Goal: Obtain resource: Download file/media

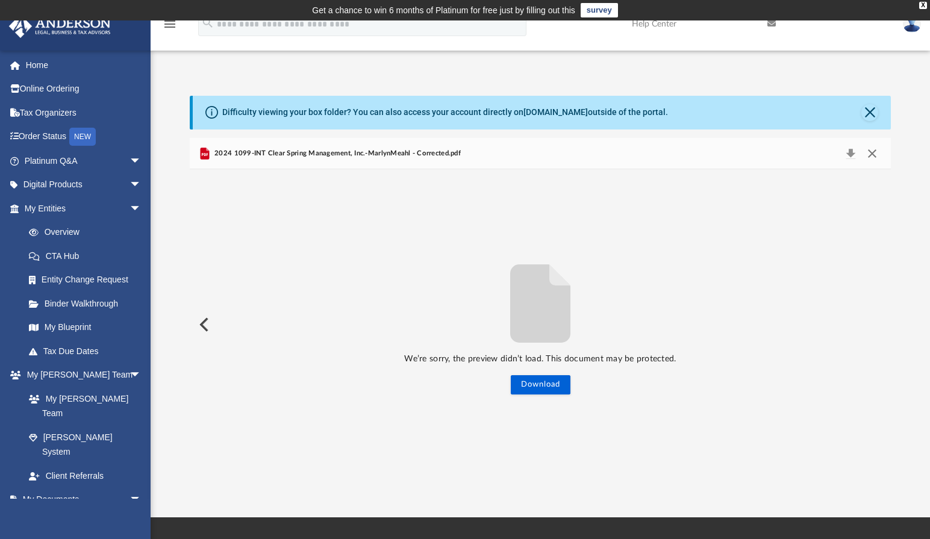
click at [873, 155] on button "Close" at bounding box center [873, 153] width 22 height 17
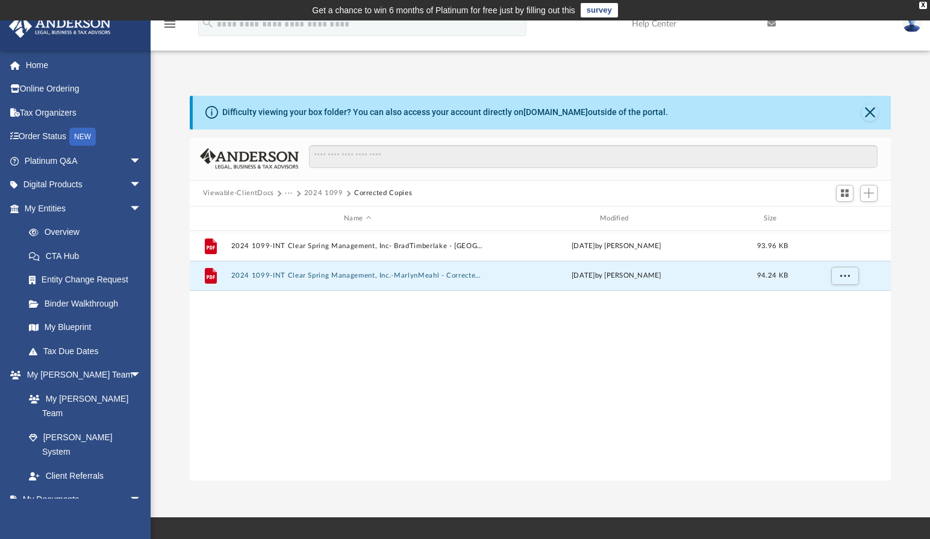
click at [332, 194] on button "2024 1099" at bounding box center [323, 193] width 39 height 11
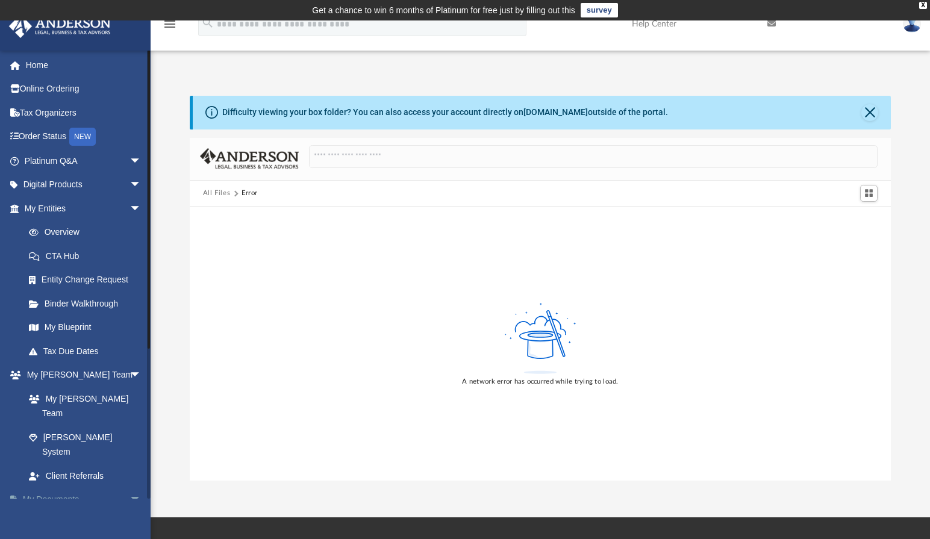
click at [68, 488] on link "My Documents arrow_drop_down" at bounding box center [83, 500] width 151 height 24
click at [93, 35] on img at bounding box center [59, 26] width 109 height 24
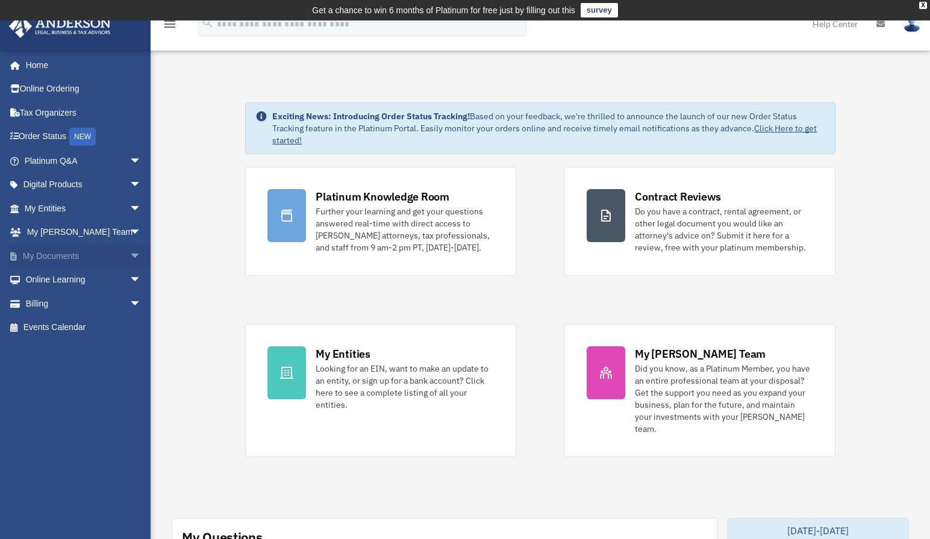
click at [62, 252] on link "My Documents arrow_drop_down" at bounding box center [83, 256] width 151 height 24
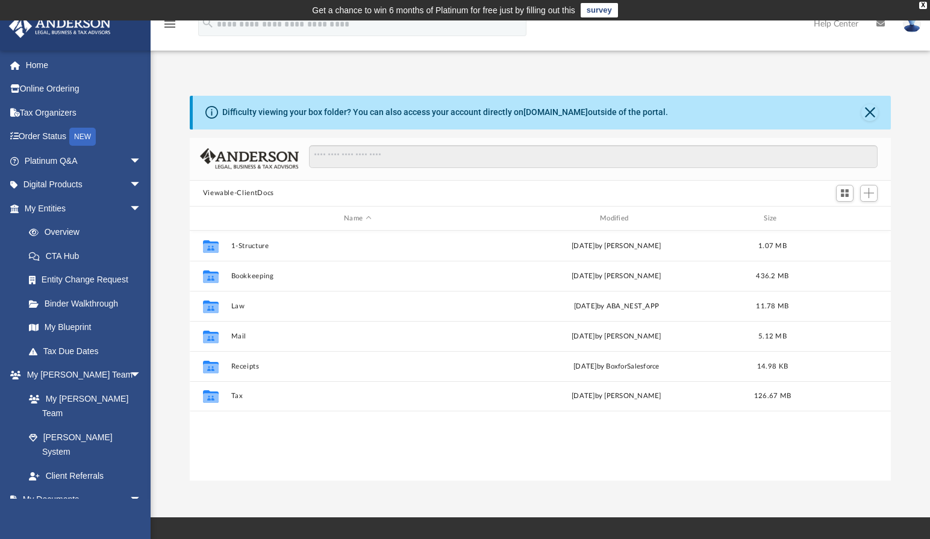
scroll to position [265, 692]
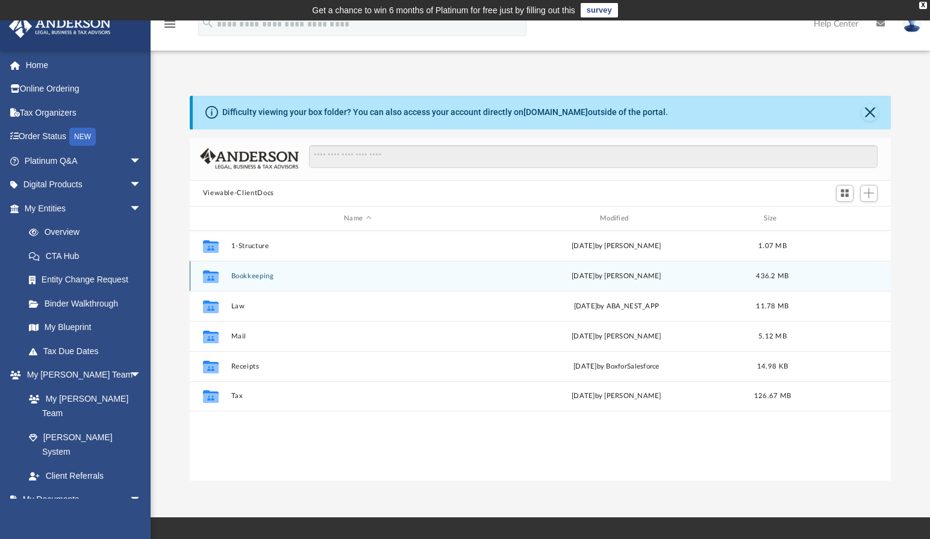
click at [255, 276] on button "Bookkeeping" at bounding box center [358, 276] width 254 height 8
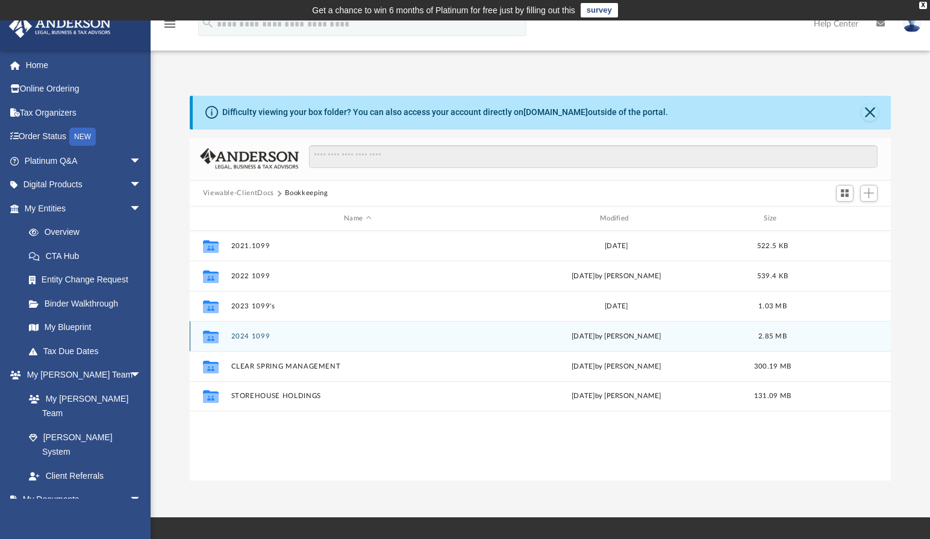
click at [253, 335] on button "2024 1099" at bounding box center [358, 337] width 254 height 8
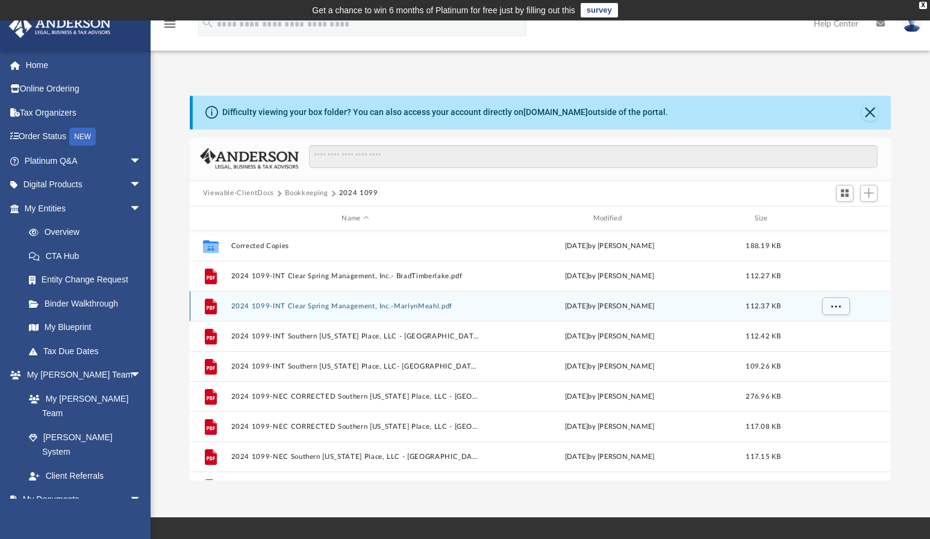
click at [325, 306] on button "2024 1099-INT Clear Spring Management, Inc.-MarlynMeahl.pdf" at bounding box center [355, 307] width 249 height 8
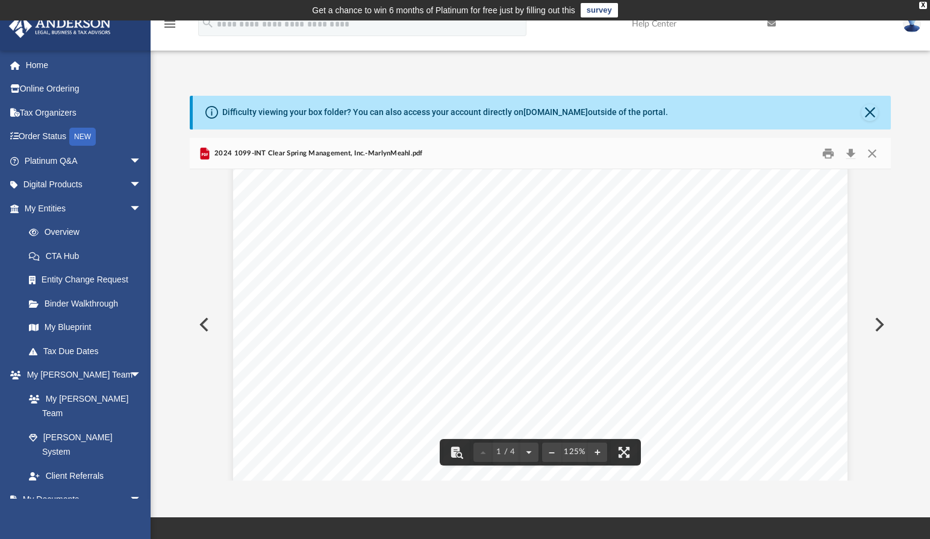
scroll to position [137, 0]
click at [829, 157] on button "Print" at bounding box center [829, 153] width 24 height 19
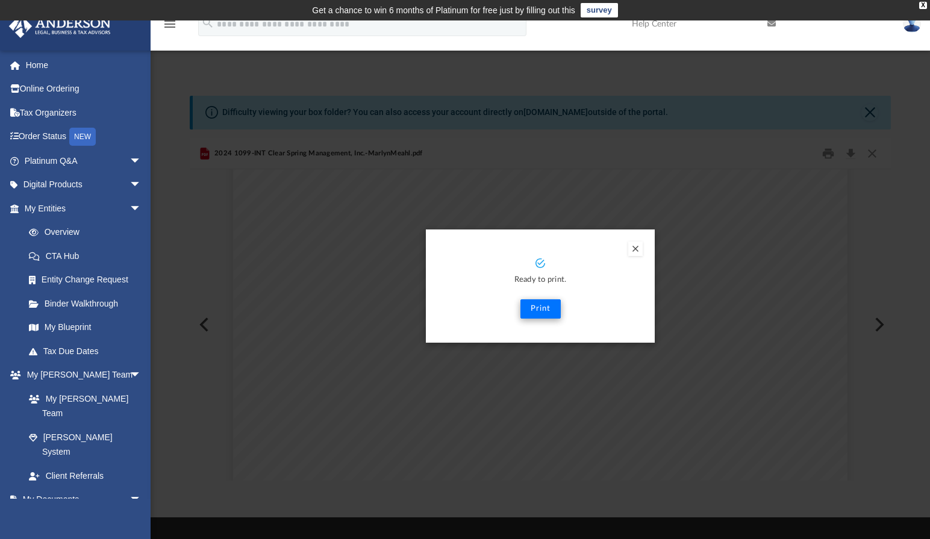
click at [538, 309] on button "Print" at bounding box center [541, 309] width 40 height 19
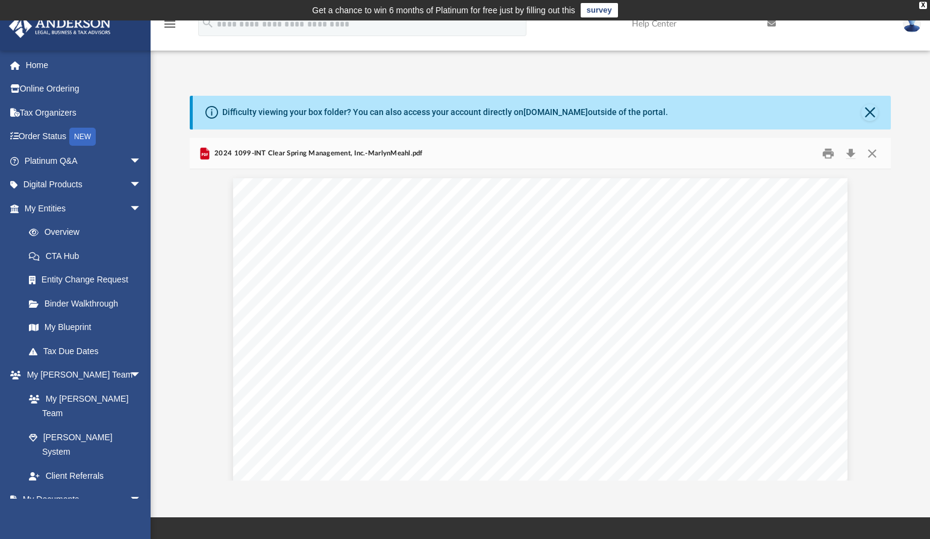
scroll to position [0, 0]
click at [47, 138] on link "Order Status NEW" at bounding box center [83, 137] width 151 height 25
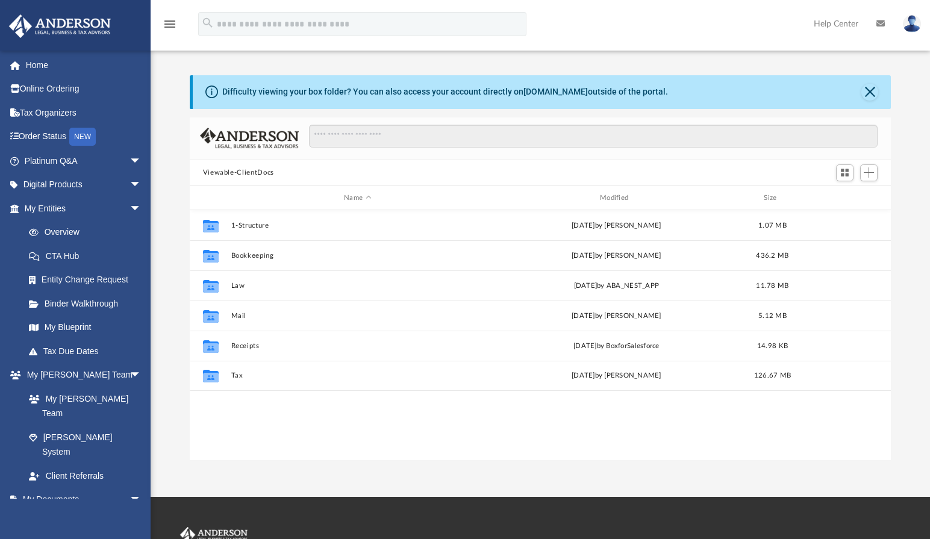
scroll to position [265, 692]
